Goal: Task Accomplishment & Management: Use online tool/utility

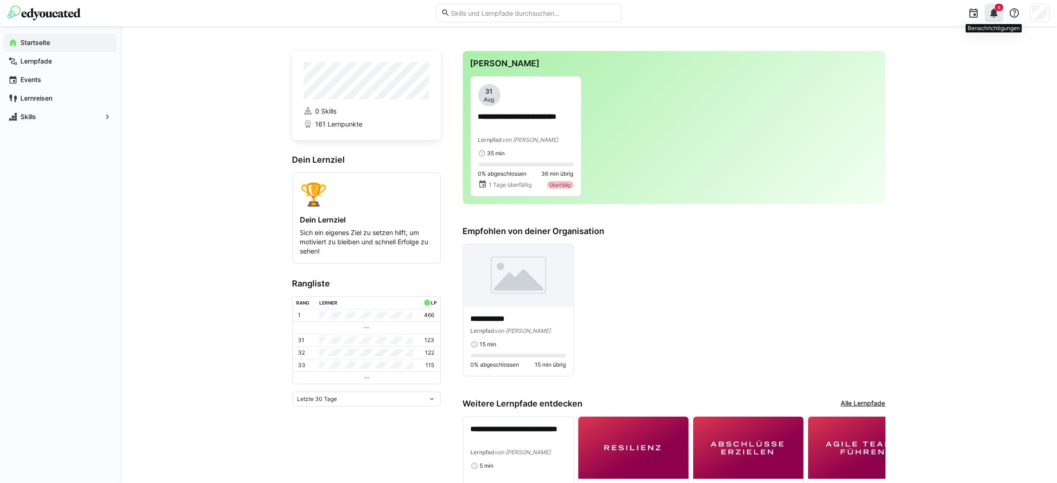
click at [993, 7] on eds-icon at bounding box center [994, 12] width 11 height 11
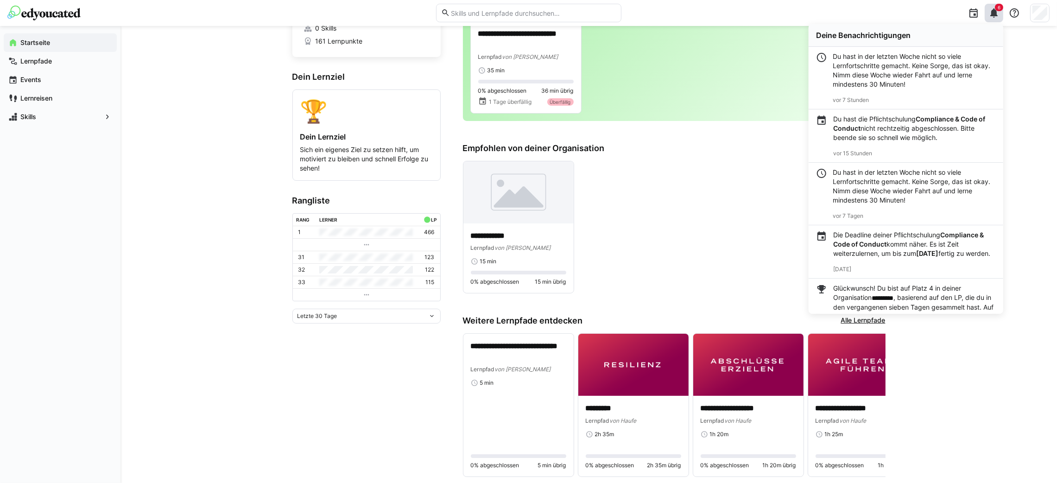
scroll to position [92, 0]
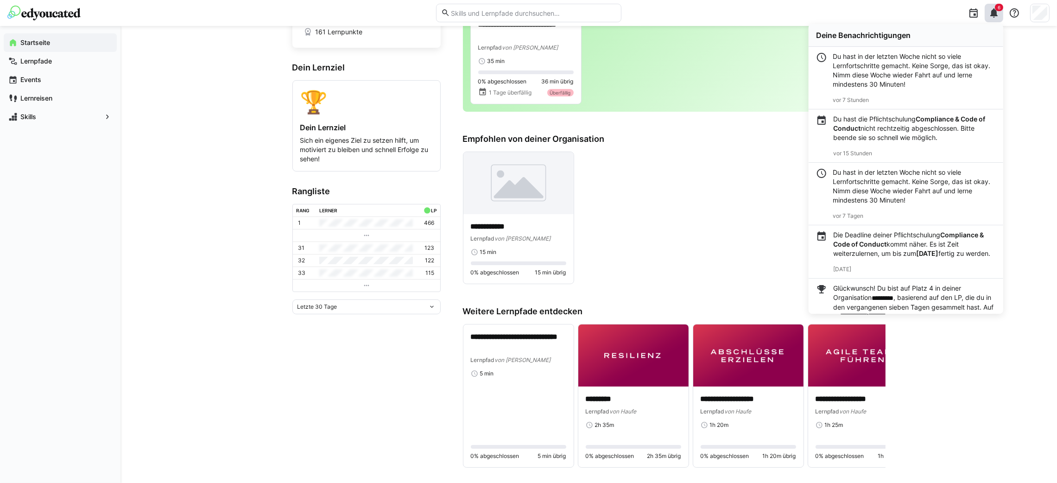
click at [363, 288] on eds-icon at bounding box center [366, 285] width 7 height 7
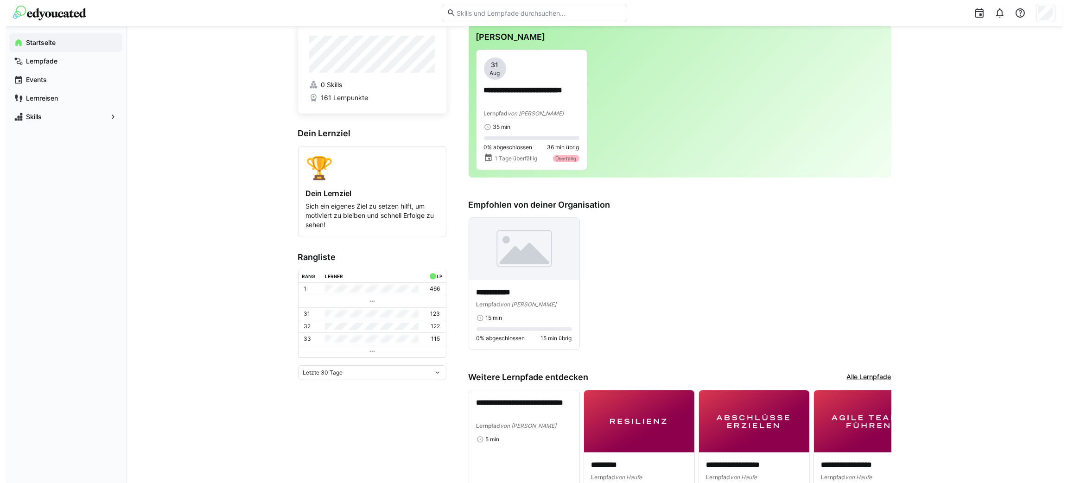
scroll to position [0, 0]
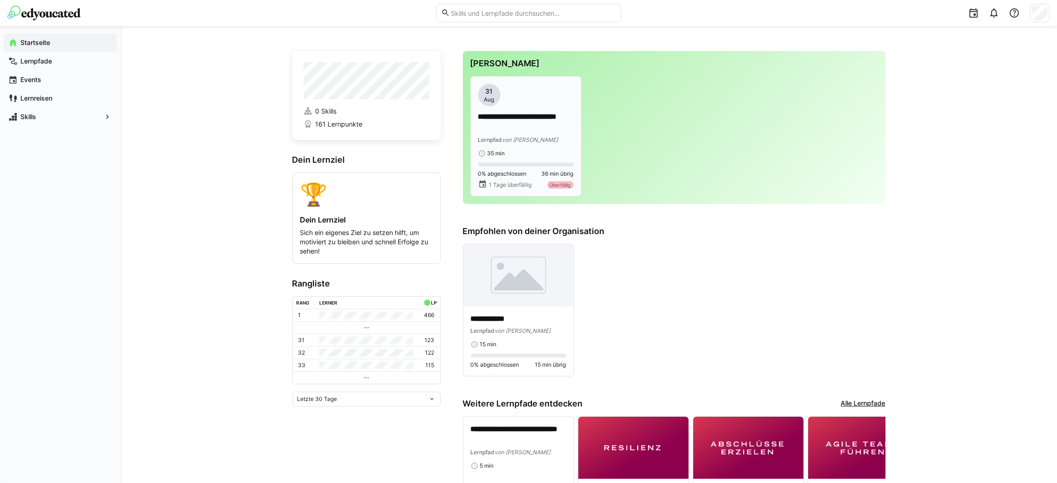
click at [538, 108] on div "**********" at bounding box center [525, 120] width 95 height 73
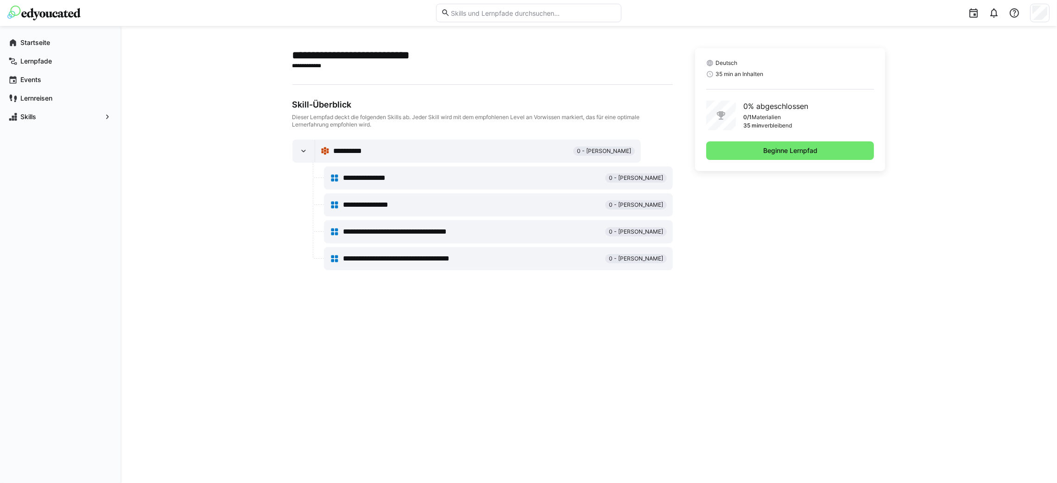
click at [538, 108] on div "Skill-Überblick" at bounding box center [482, 105] width 380 height 10
click at [819, 156] on span "Beginne Lernpfad" at bounding box center [790, 150] width 168 height 19
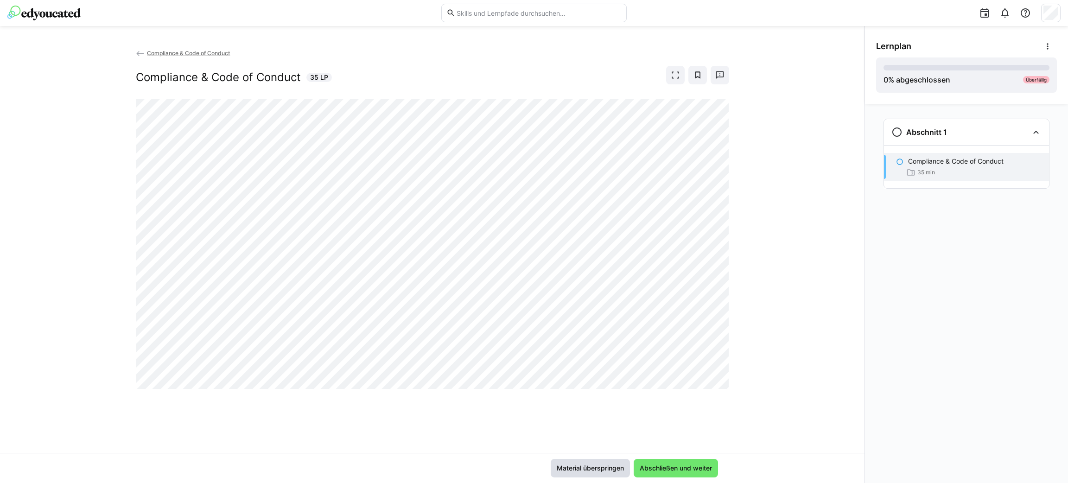
click at [606, 470] on span "Material überspringen" at bounding box center [590, 467] width 70 height 9
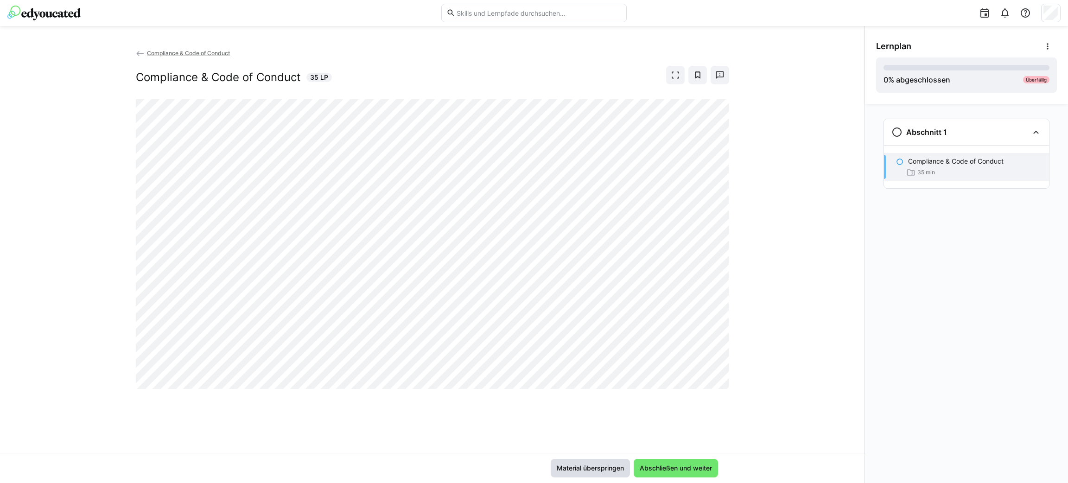
click at [606, 470] on span "Material überspringen" at bounding box center [590, 467] width 70 height 9
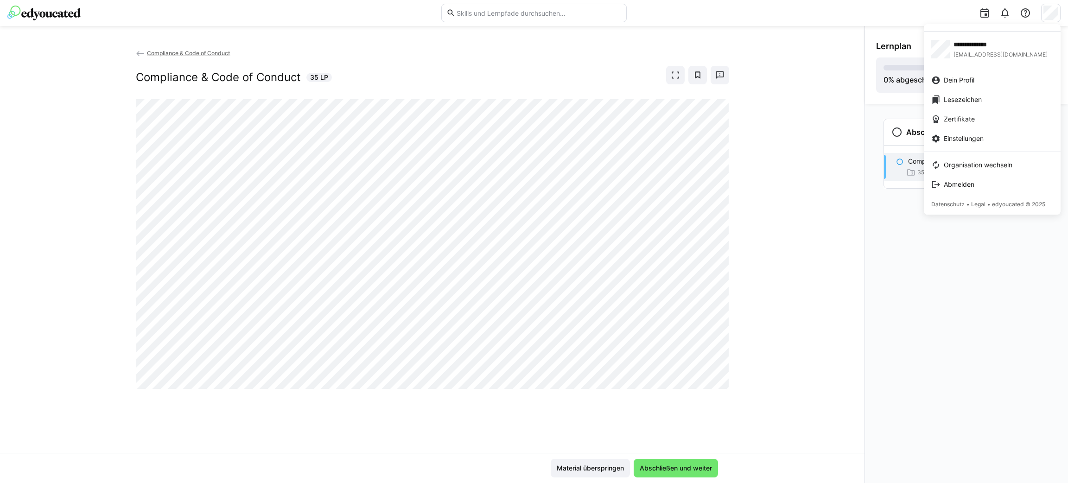
drag, startPoint x: 726, startPoint y: 316, endPoint x: 742, endPoint y: 243, distance: 74.4
click at [742, 243] on div at bounding box center [534, 241] width 1068 height 483
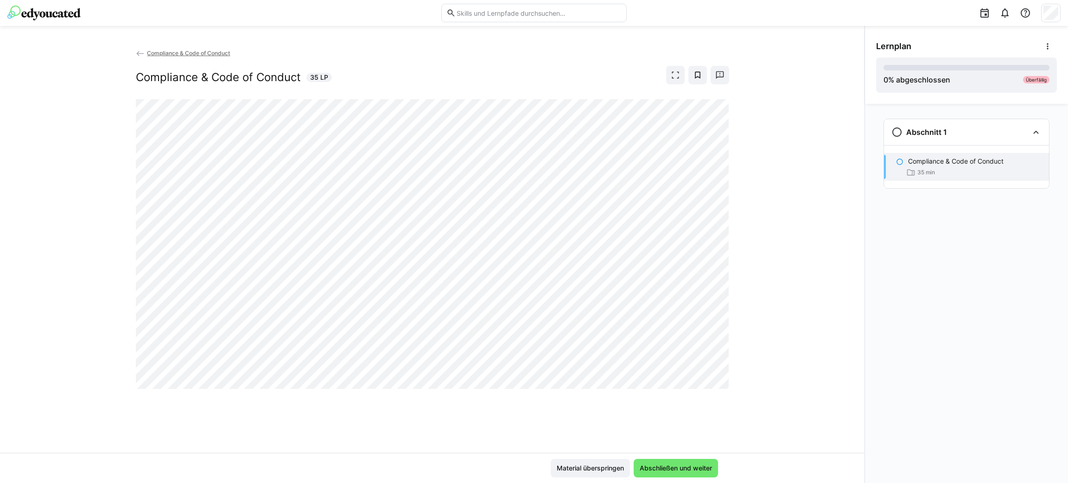
click at [742, 243] on div "Compliance & Code of Conduct Compliance & Code of Conduct 35 LP" at bounding box center [432, 250] width 864 height 405
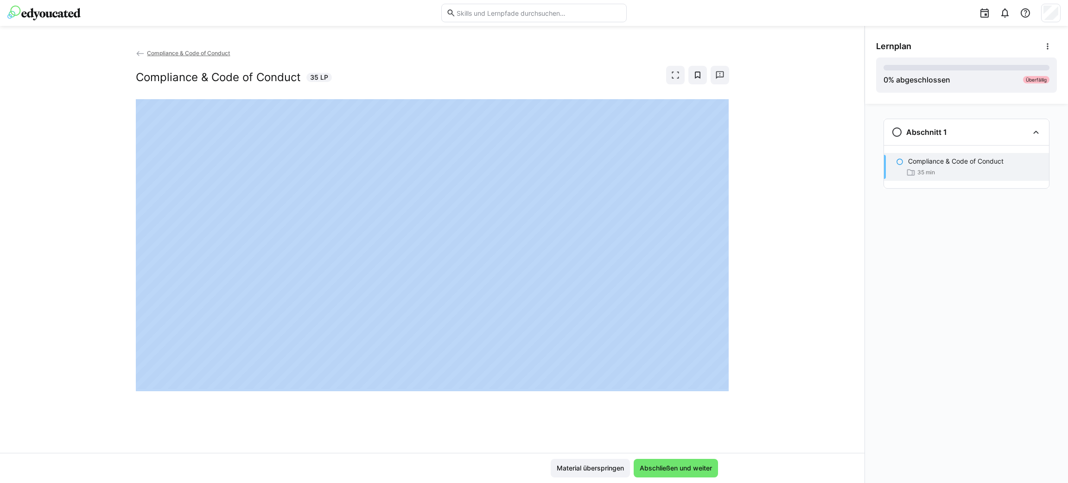
click at [742, 243] on div "Compliance & Code of Conduct Compliance & Code of Conduct 35 LP" at bounding box center [432, 250] width 864 height 405
